Goal: Check status

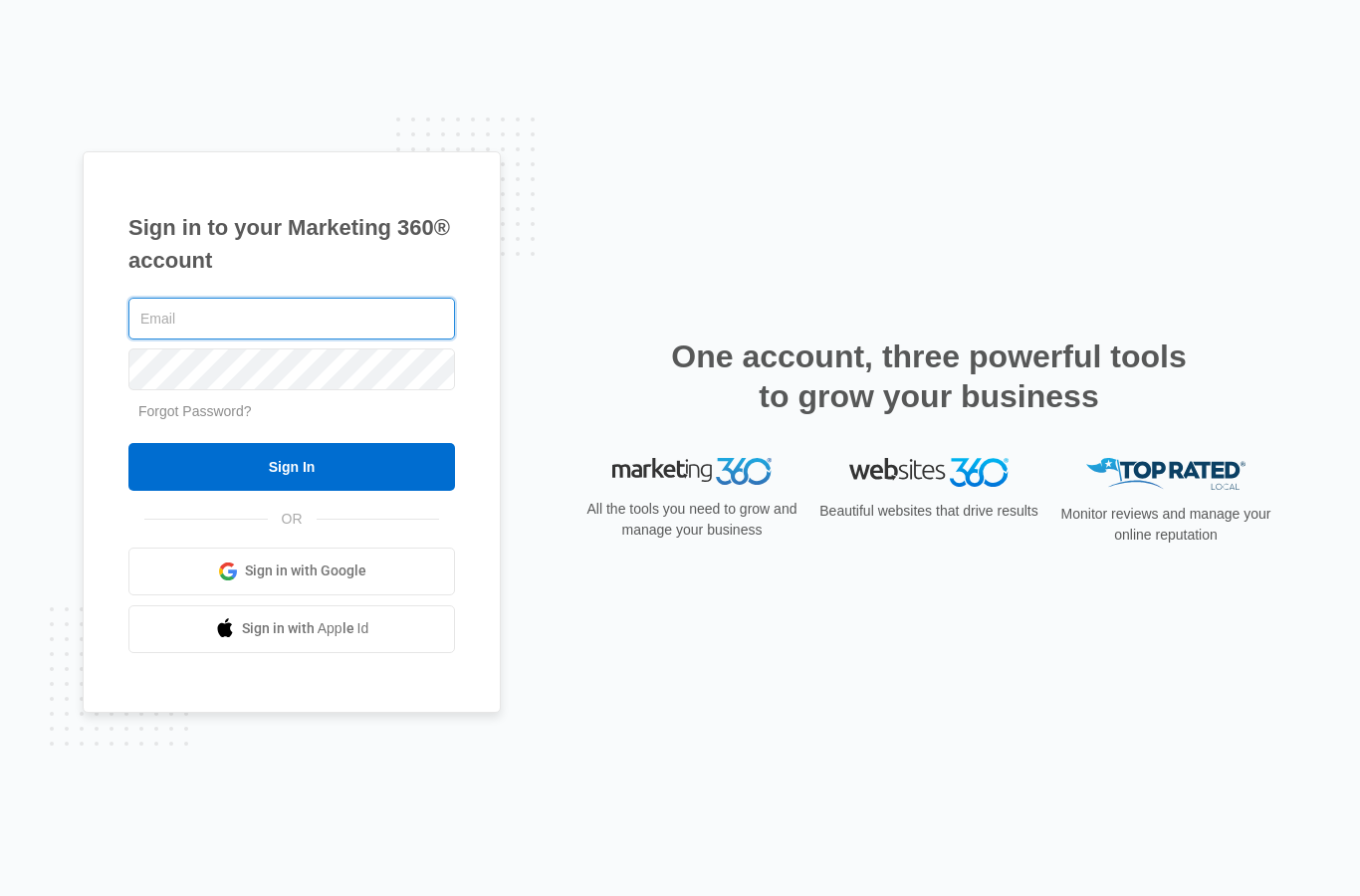
type input "[EMAIL_ADDRESS][DOMAIN_NAME]"
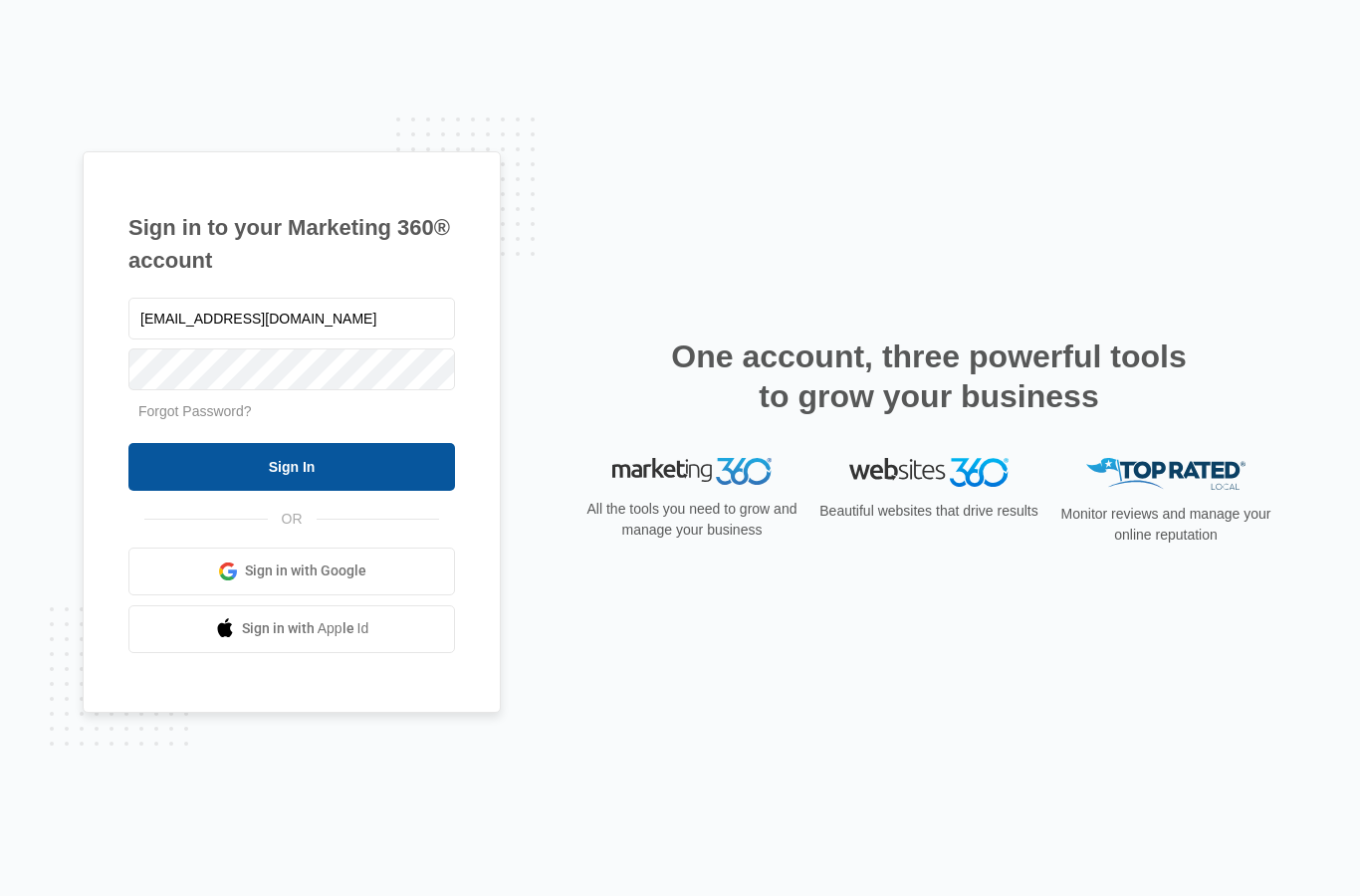
click at [406, 491] on input "Sign In" at bounding box center [291, 467] width 326 height 48
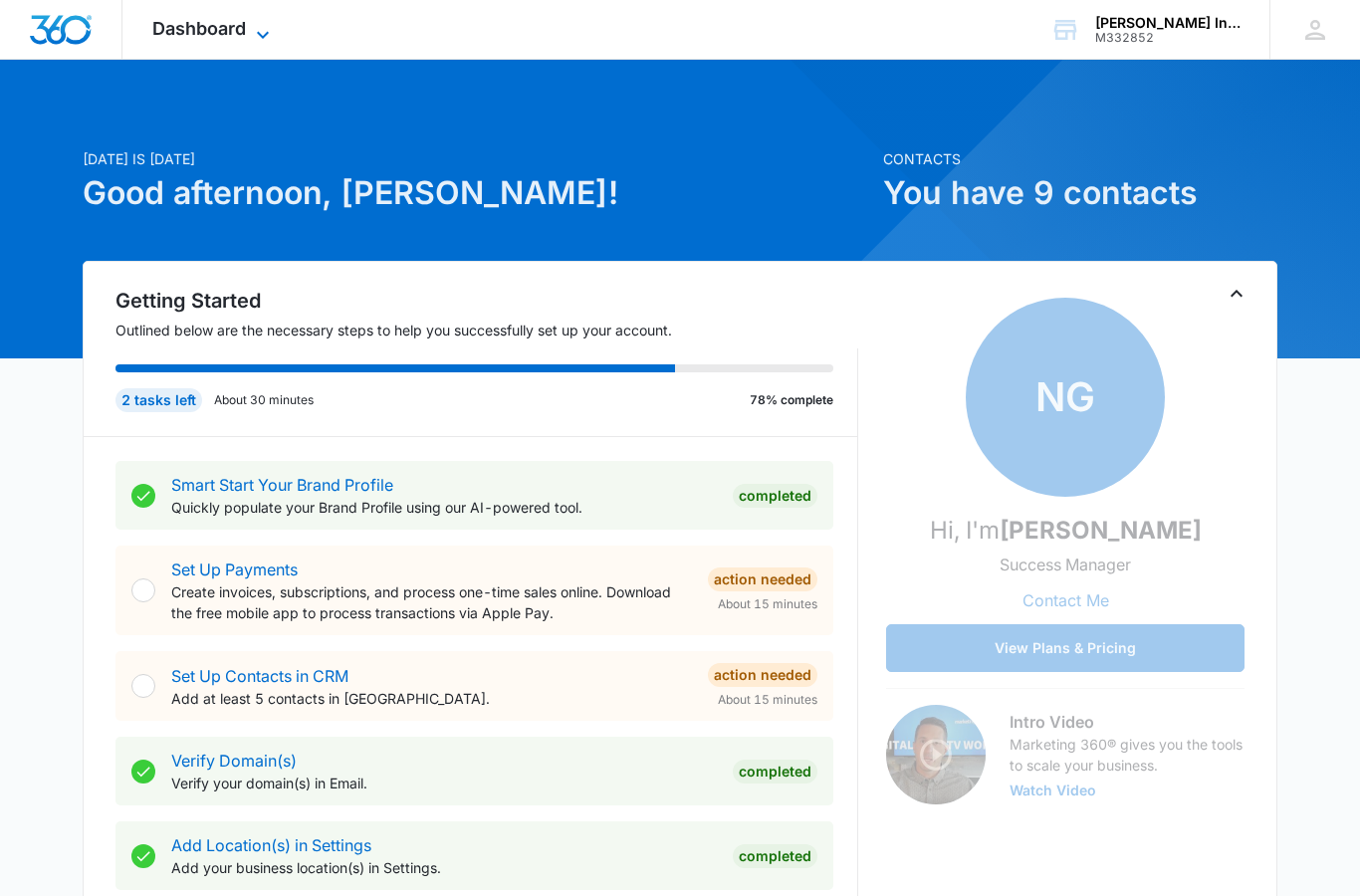
click at [261, 39] on icon at bounding box center [263, 35] width 24 height 24
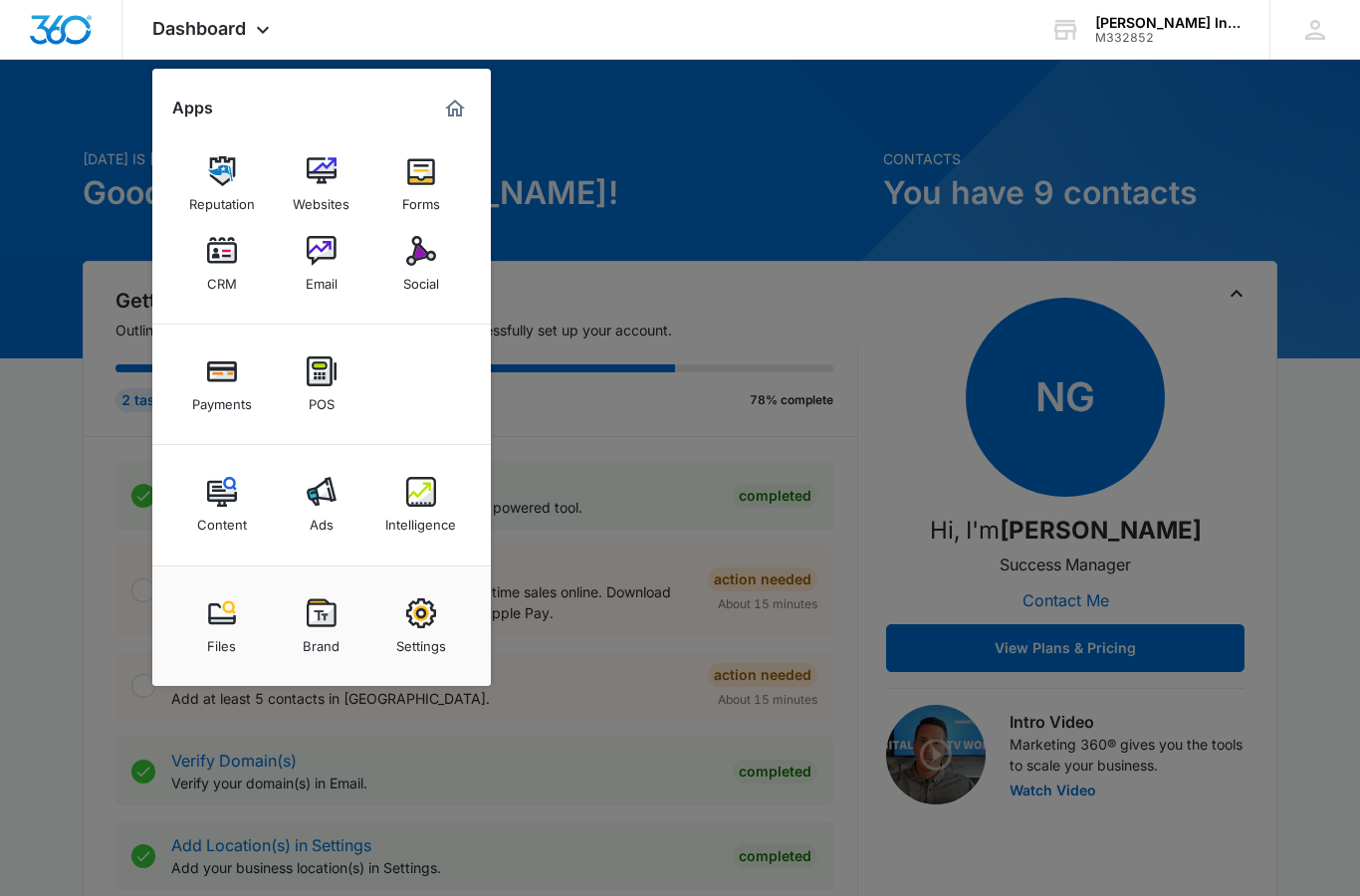
click at [312, 488] on img at bounding box center [322, 492] width 30 height 30
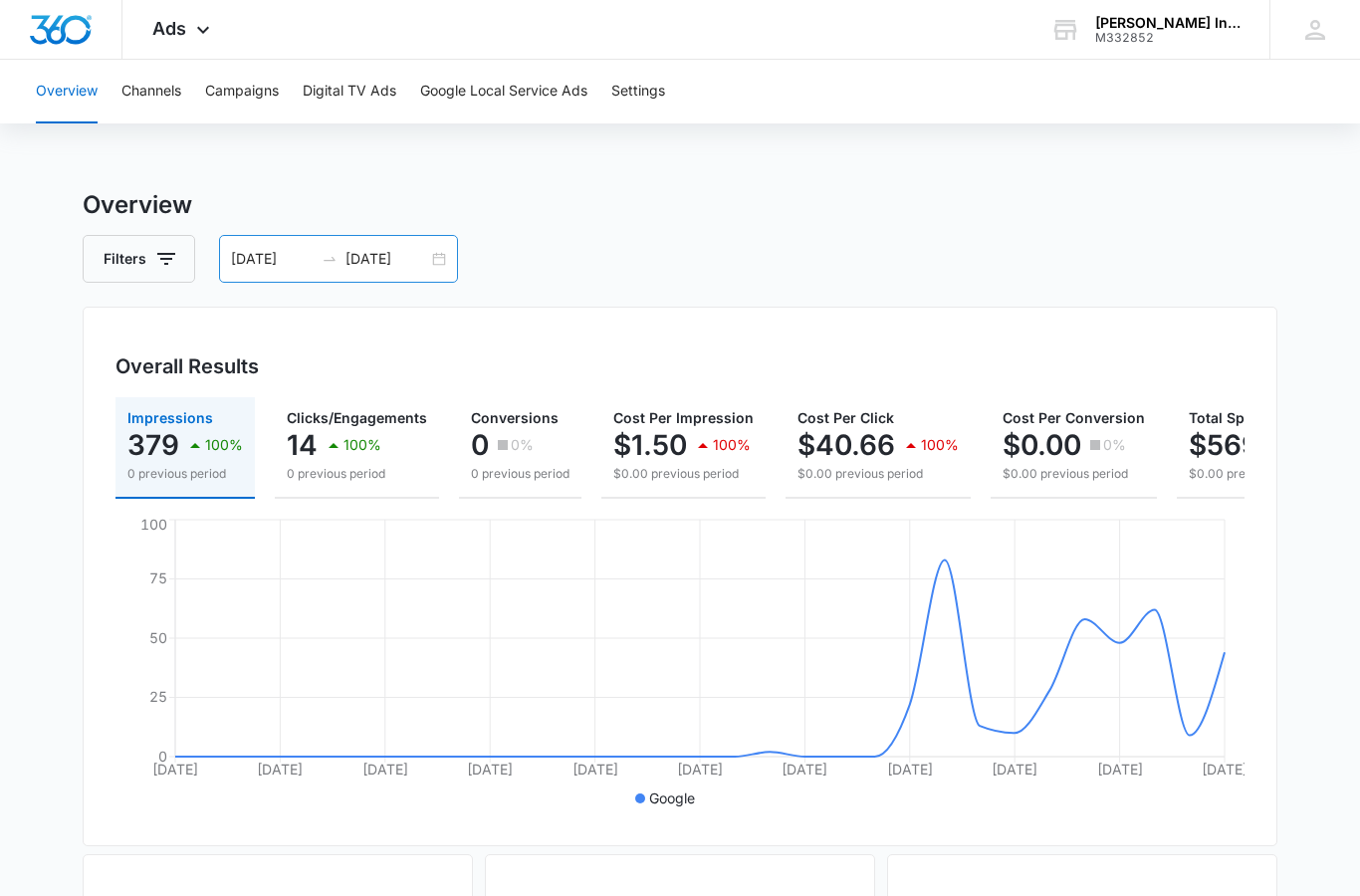
click at [429, 268] on div "08/04/2025 09/03/2025" at bounding box center [338, 259] width 239 height 48
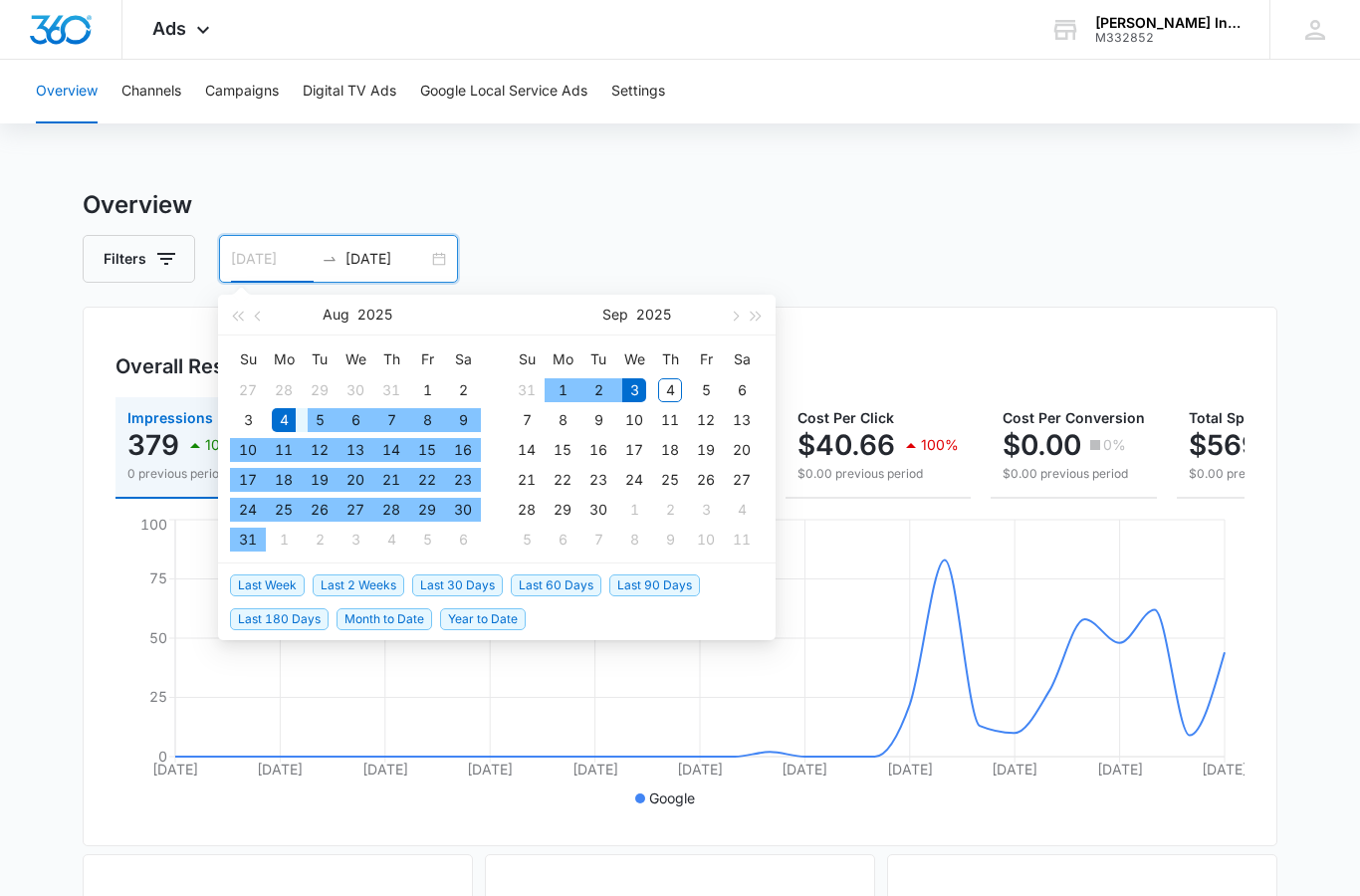
type input "08/04/2025"
click at [283, 420] on div "4" at bounding box center [284, 420] width 24 height 24
click at [634, 384] on div "3" at bounding box center [634, 390] width 24 height 24
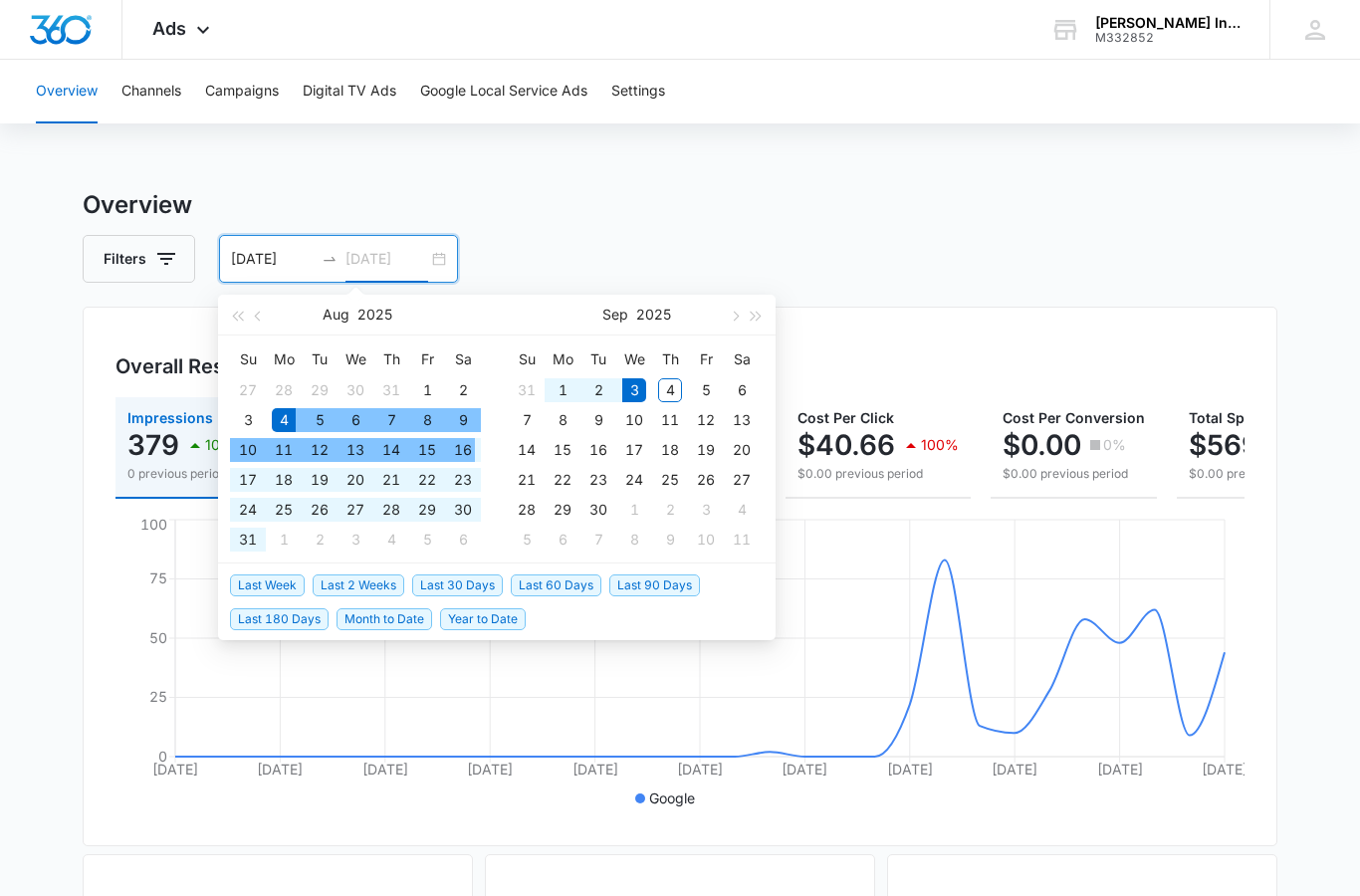
type input "09/03/2025"
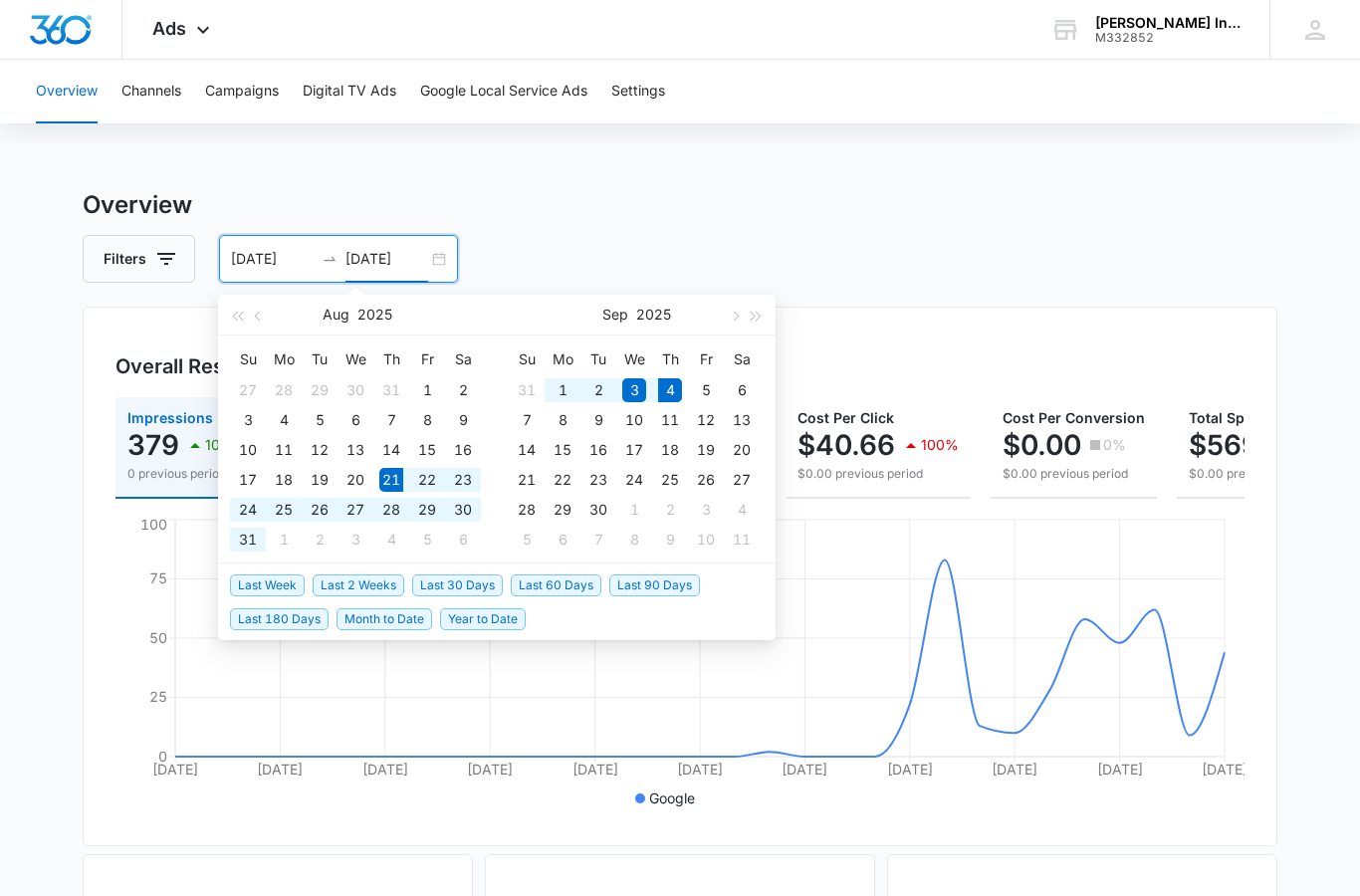
click at [388, 582] on span "Last 2 Weeks" at bounding box center [359, 585] width 92 height 22
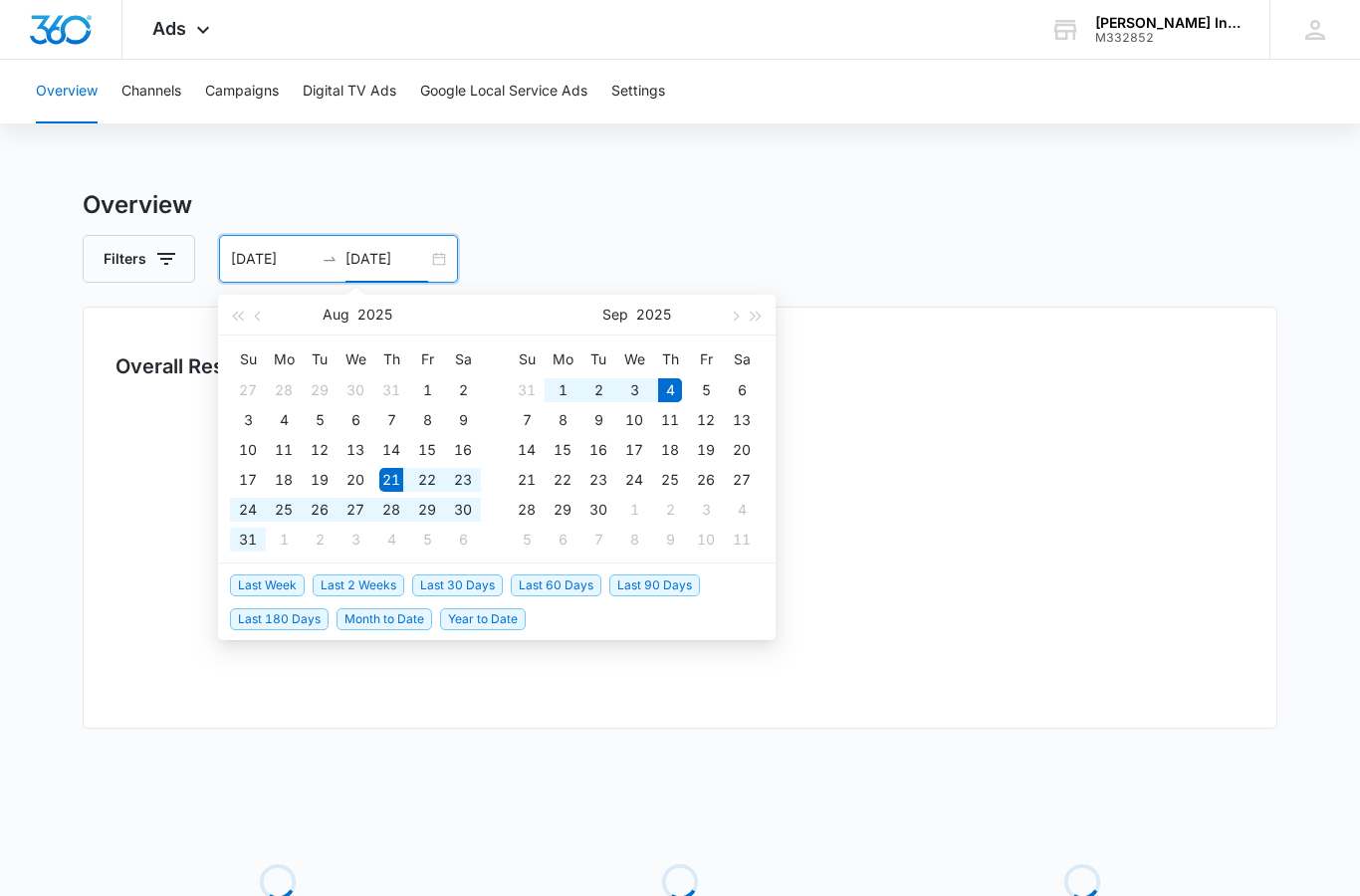
type input "08/21/2025"
type input "09/04/2025"
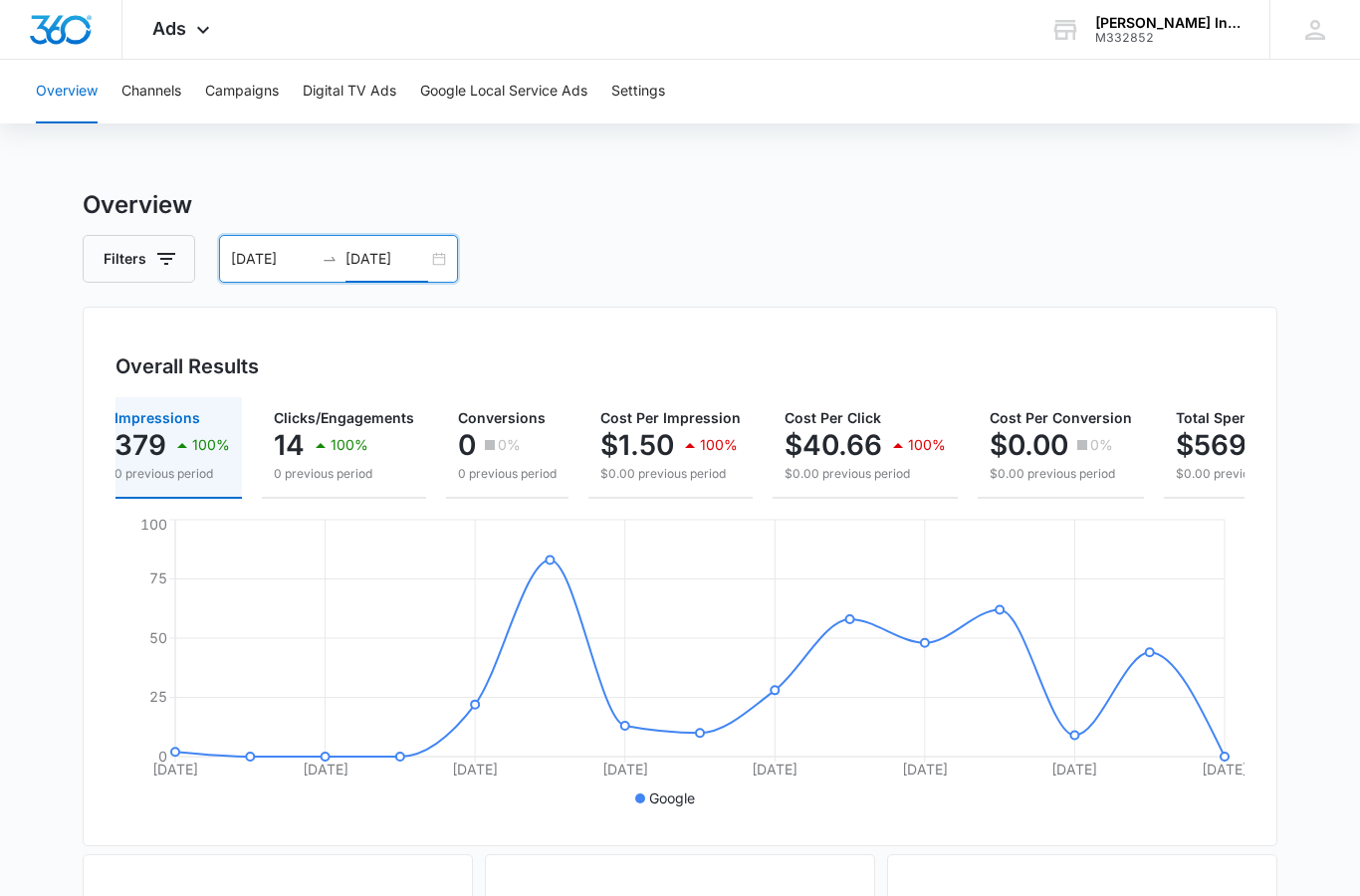
scroll to position [0, 12]
